Goal: Information Seeking & Learning: Learn about a topic

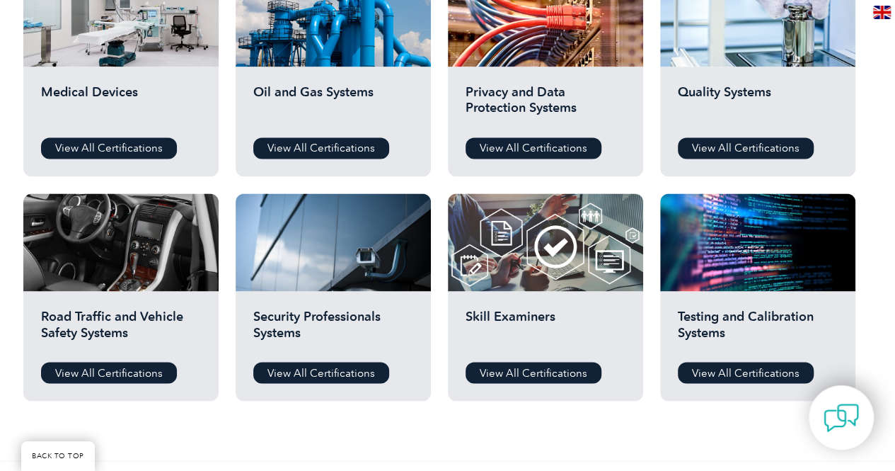
scroll to position [1005, 0]
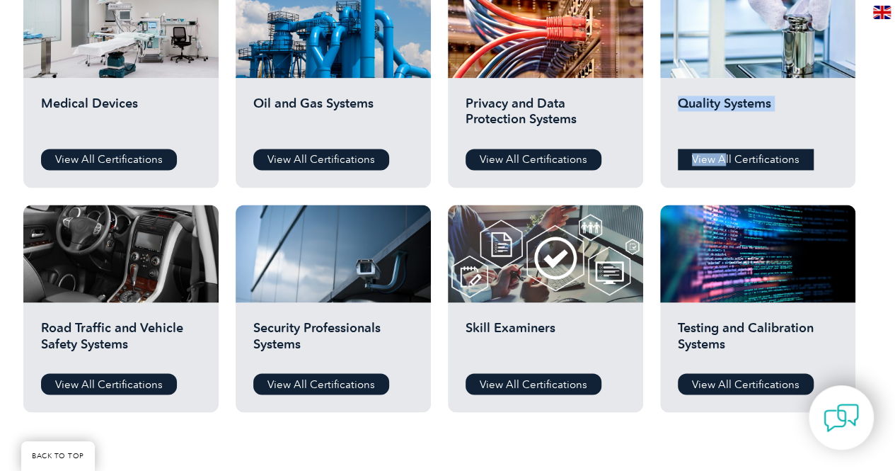
click at [725, 151] on div "Quality Systems View All Certifications" at bounding box center [757, 133] width 195 height 110
click at [725, 151] on link "View All Certifications" at bounding box center [746, 159] width 136 height 21
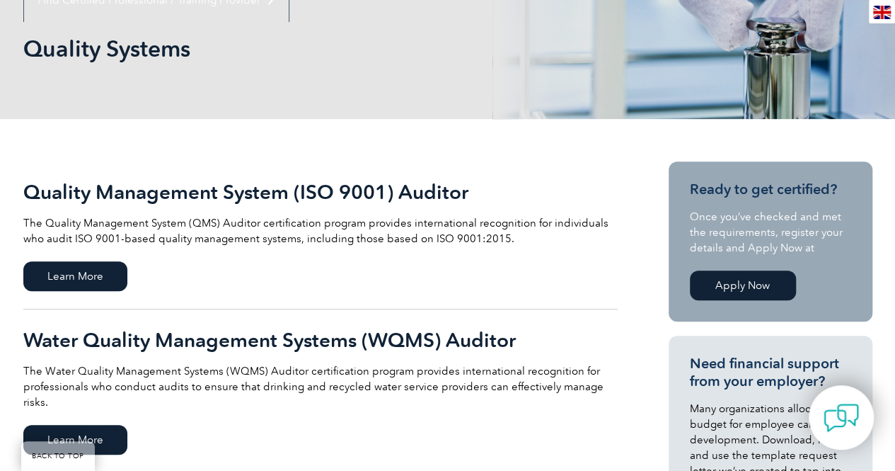
scroll to position [256, 0]
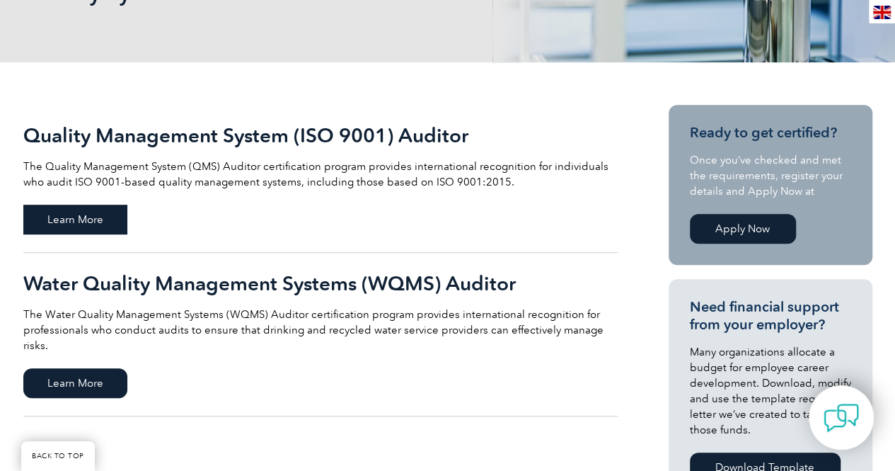
click at [116, 214] on span "Learn More" at bounding box center [75, 220] width 104 height 30
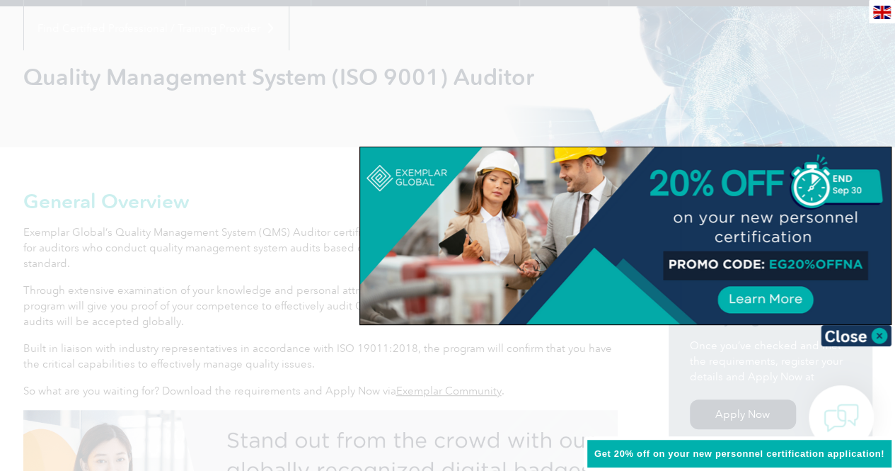
scroll to position [131, 0]
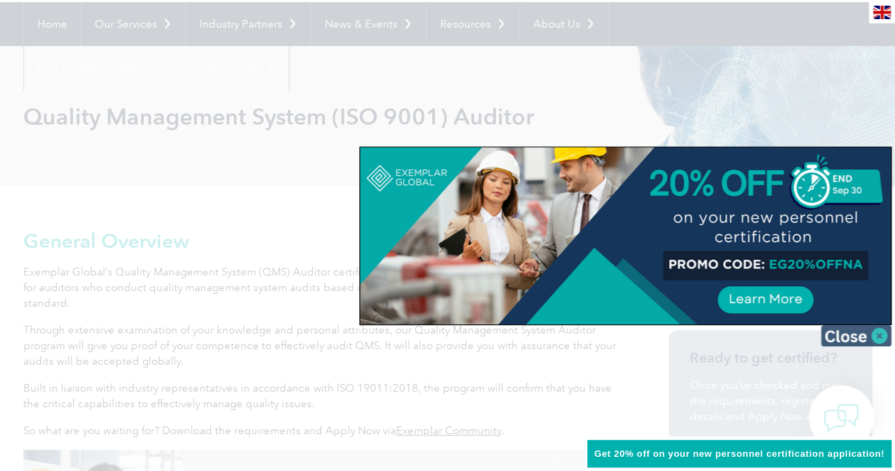
click at [862, 344] on img at bounding box center [856, 335] width 71 height 21
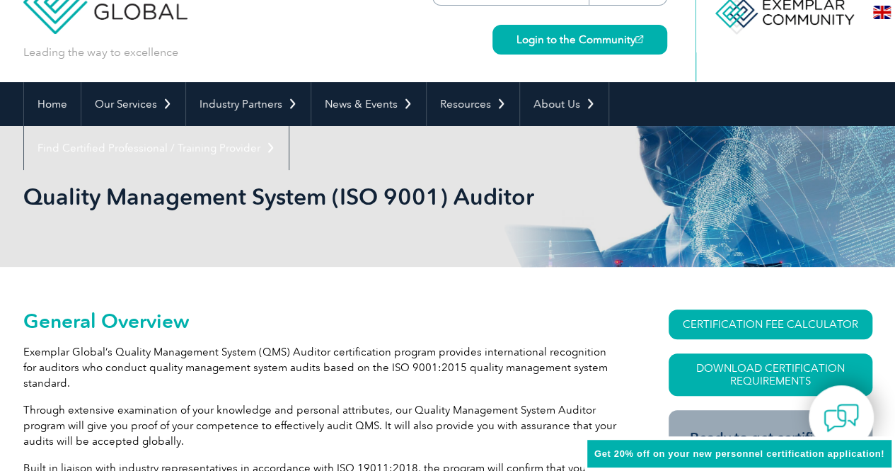
scroll to position [0, 0]
